Goal: Information Seeking & Learning: Learn about a topic

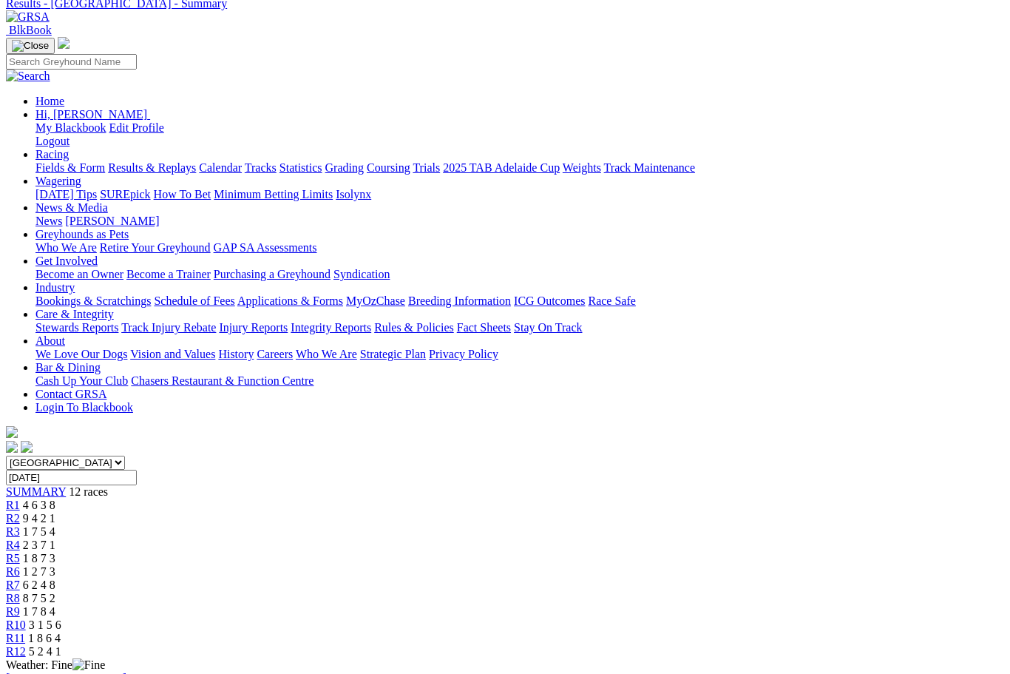
scroll to position [109, 0]
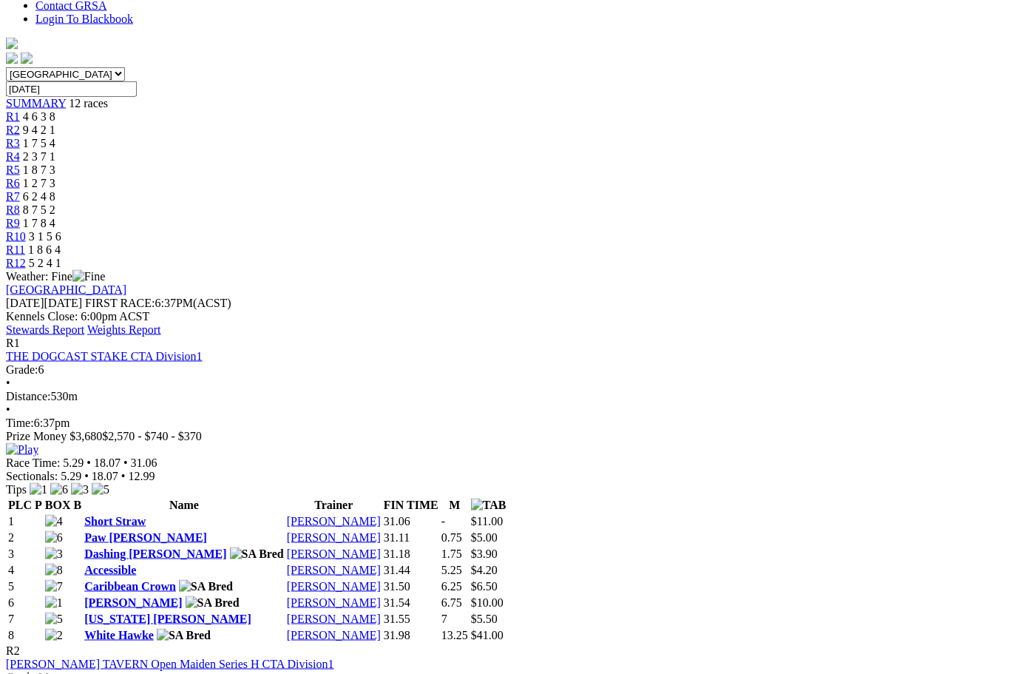
scroll to position [487, 0]
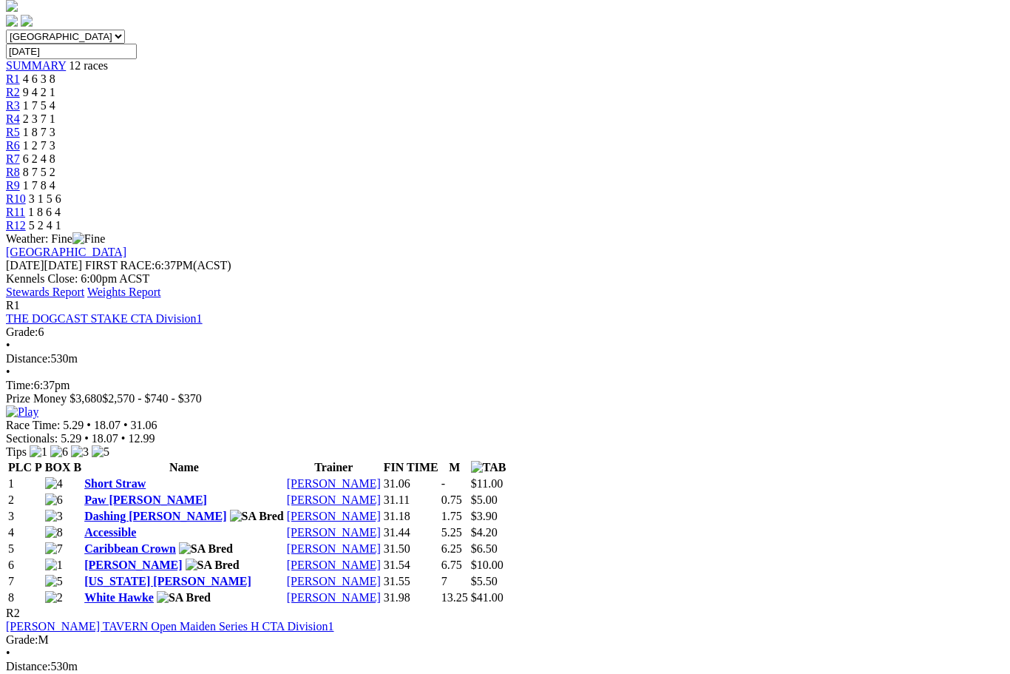
scroll to position [518, 0]
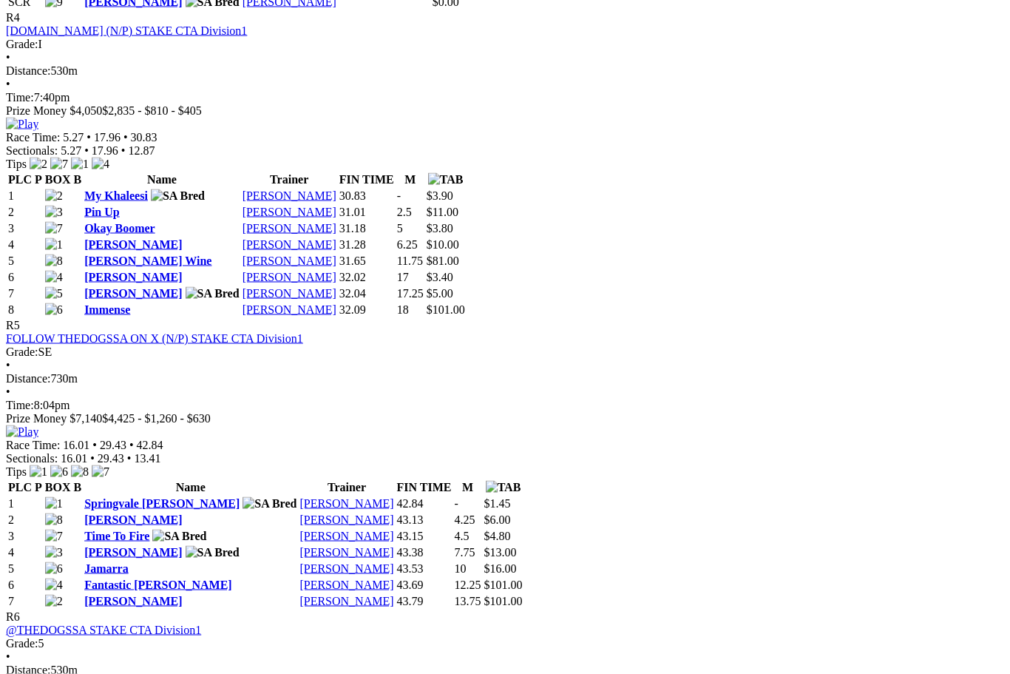
scroll to position [1698, 0]
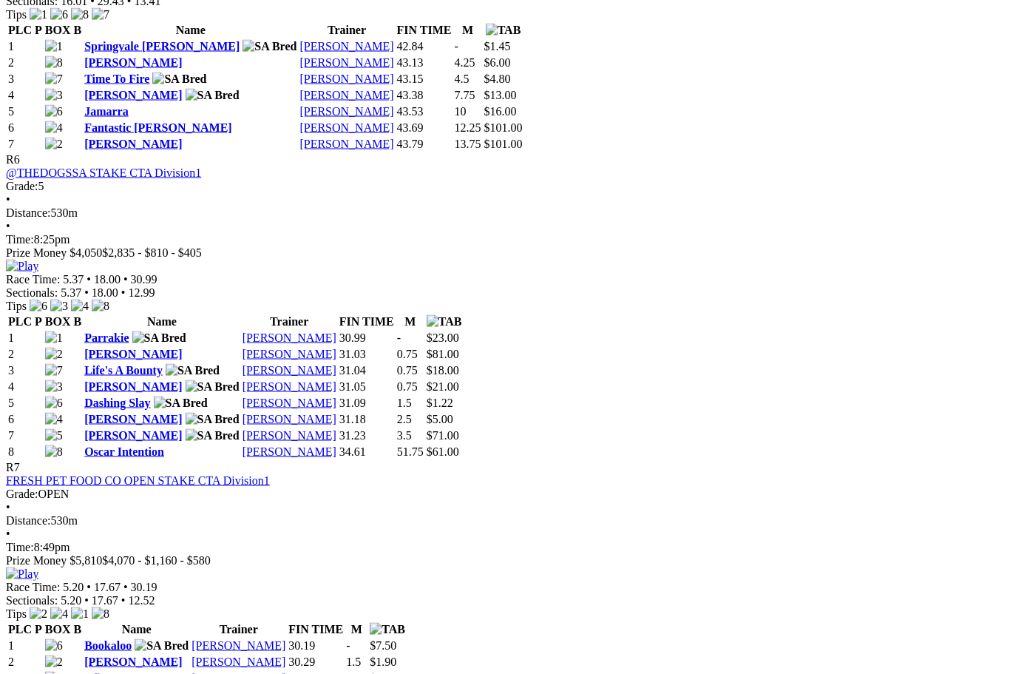
scroll to position [2152, 0]
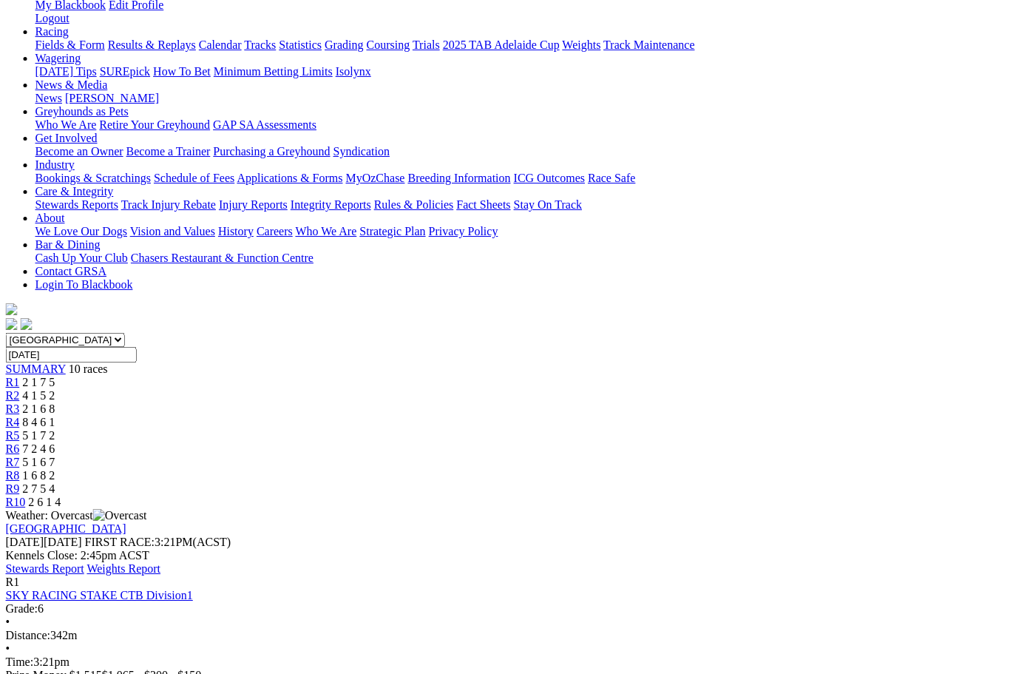
scroll to position [223, 77]
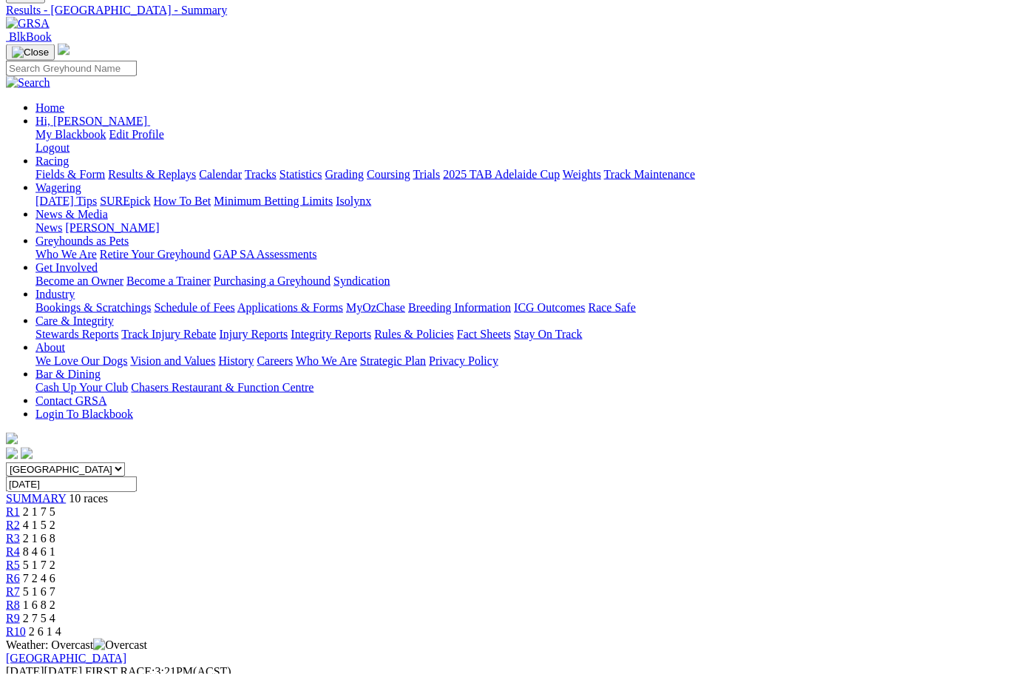
scroll to position [0, 77]
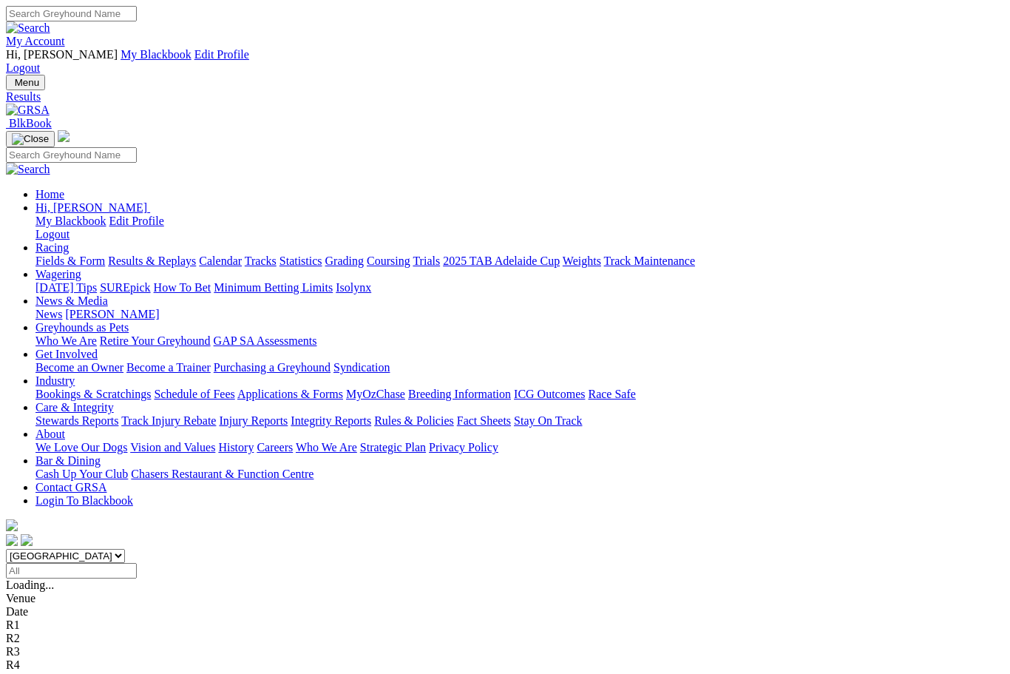
click at [67, 254] on link "Fields & Form" at bounding box center [71, 260] width 70 height 13
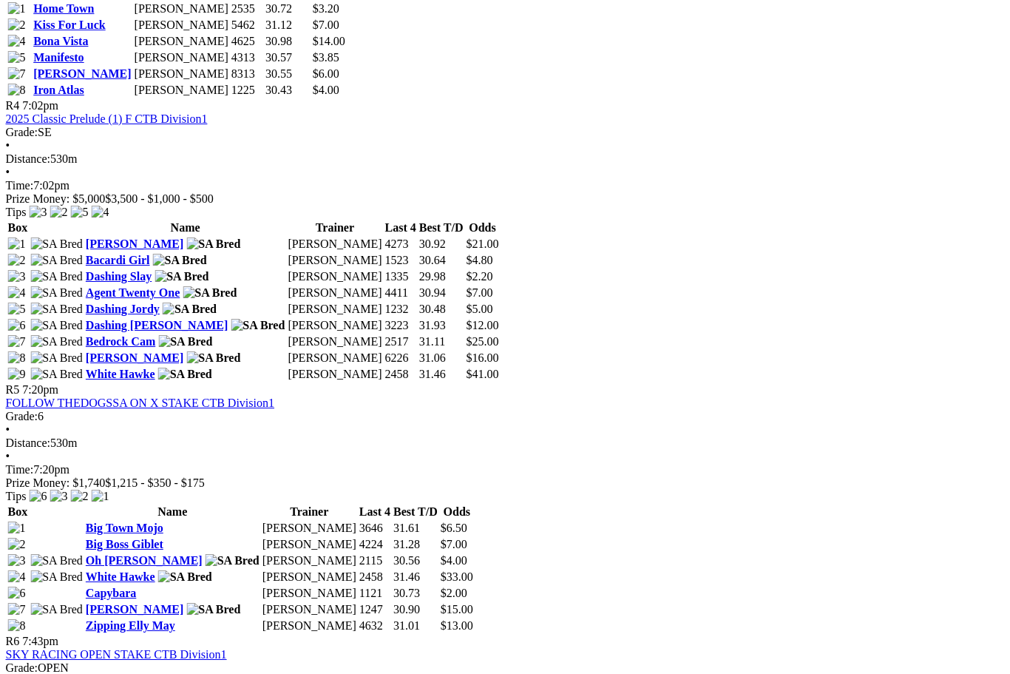
scroll to position [1470, 172]
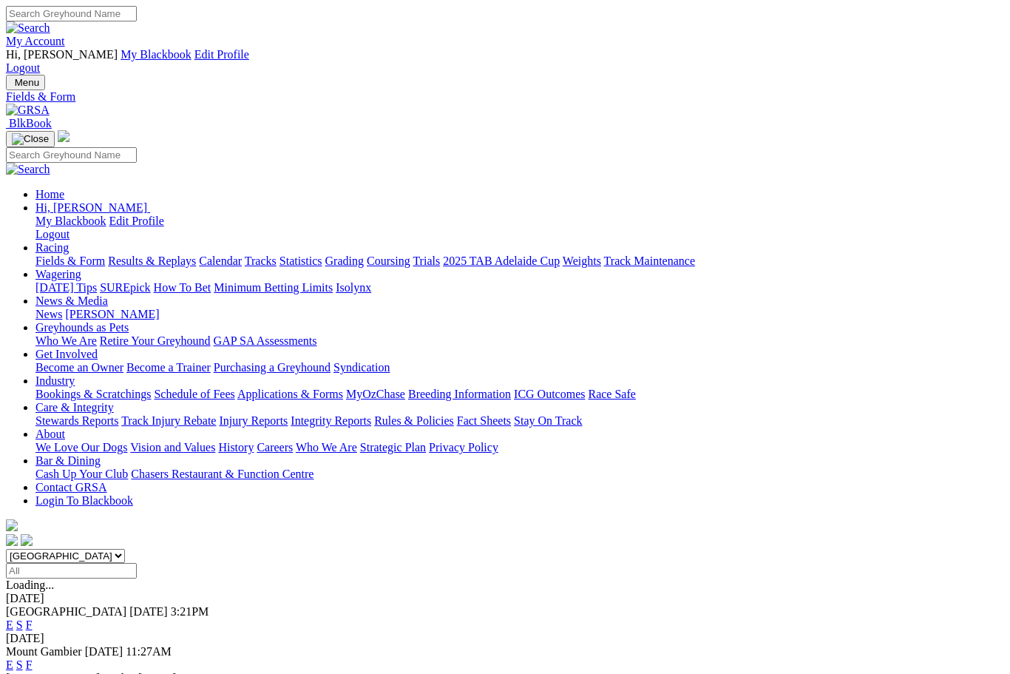
click at [114, 401] on link "Care & Integrity" at bounding box center [75, 407] width 78 height 13
click at [371, 414] on link "Integrity Reports" at bounding box center [331, 420] width 81 height 13
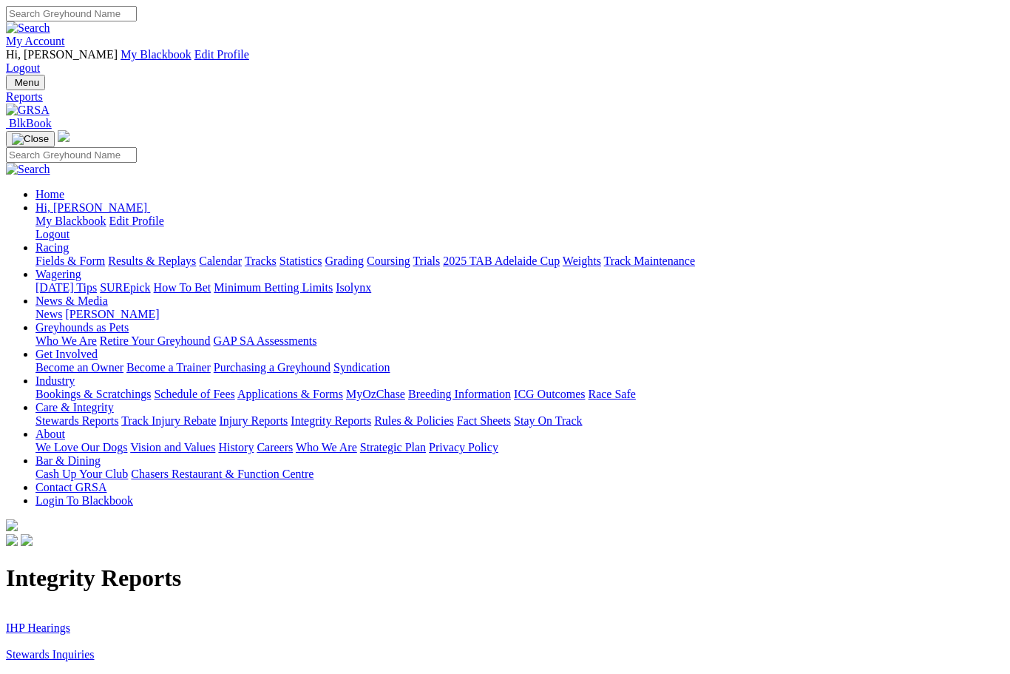
click at [84, 648] on link "Stewards Inquiries" at bounding box center [50, 654] width 89 height 13
click at [91, 648] on link "Stewards Inquiries" at bounding box center [50, 654] width 89 height 13
